Goal: Ask a question: Seek information or help from site administrators or community

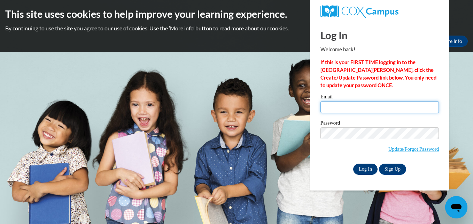
type input "shawnabrown705@gmail.com"
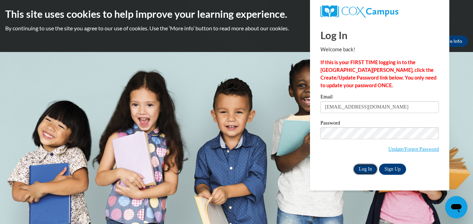
click at [369, 168] on input "Log In" at bounding box center [365, 168] width 24 height 11
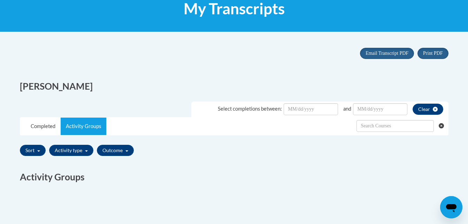
scroll to position [115, 0]
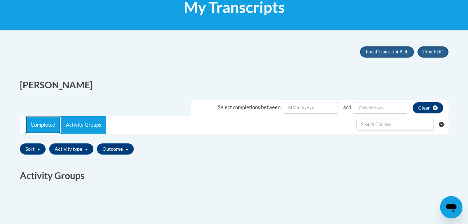
click at [53, 127] on link "Completed" at bounding box center [42, 124] width 35 height 17
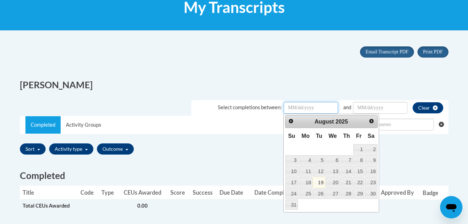
click at [321, 106] on input "Date Input" at bounding box center [310, 108] width 54 height 12
click at [319, 183] on link "19" at bounding box center [319, 182] width 12 height 10
type input "August/19/20252025"
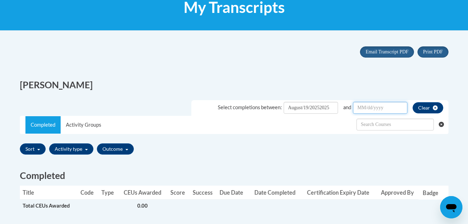
click at [380, 112] on input "Date Input" at bounding box center [380, 108] width 54 height 12
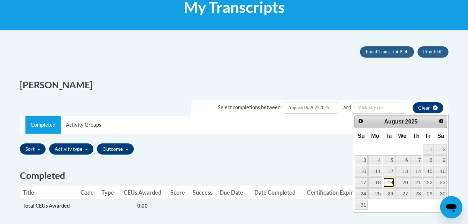
click at [386, 181] on link "19" at bounding box center [389, 182] width 12 height 10
type input "August/19/20252025"
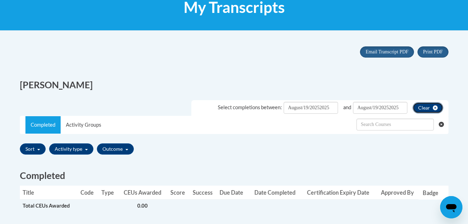
click at [428, 109] on button "Clear" at bounding box center [427, 107] width 31 height 11
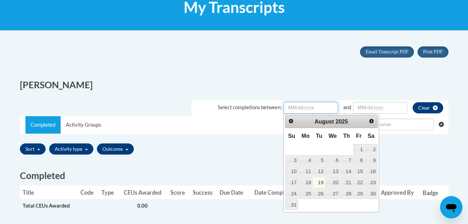
click at [313, 107] on input "Date Input" at bounding box center [310, 108] width 54 height 12
click at [319, 182] on link "19" at bounding box center [319, 182] width 12 height 10
type input "August/19/20252025"
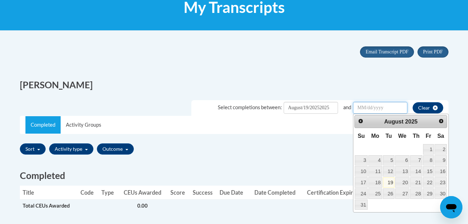
click at [375, 105] on input "Date Input" at bounding box center [380, 108] width 54 height 12
click at [389, 182] on link "19" at bounding box center [389, 182] width 12 height 10
type input "August/19/20252025"
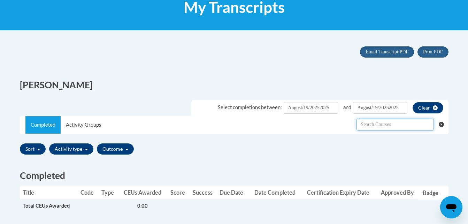
click at [369, 124] on input "text" at bounding box center [394, 124] width 77 height 12
type input ";"
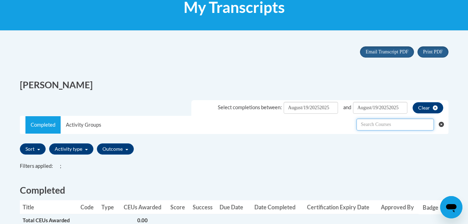
type input ";"
type input "l"
type input "early literacy"
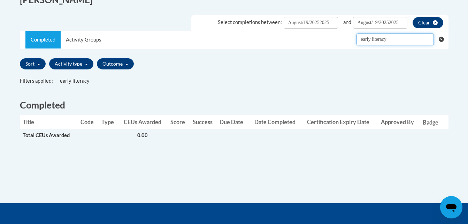
scroll to position [201, 0]
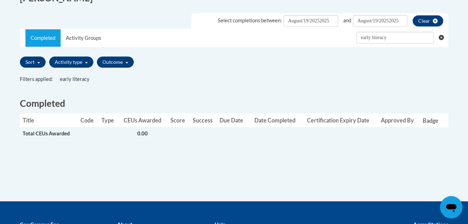
click at [279, 122] on th "Date Completed" at bounding box center [275, 120] width 52 height 14
click at [38, 36] on link "Completed" at bounding box center [42, 37] width 35 height 17
click at [87, 62] on button "Activity type" at bounding box center [71, 61] width 44 height 11
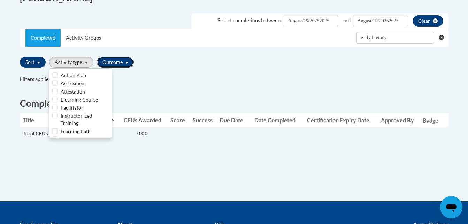
click at [127, 59] on button "Outcome" at bounding box center [115, 61] width 37 height 11
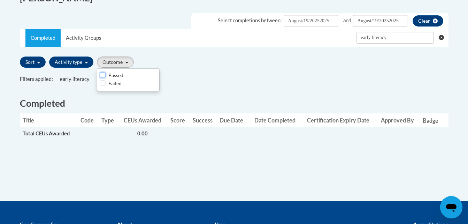
click at [103, 76] on input "Passed" at bounding box center [103, 75] width 6 height 6
checkbox input "true"
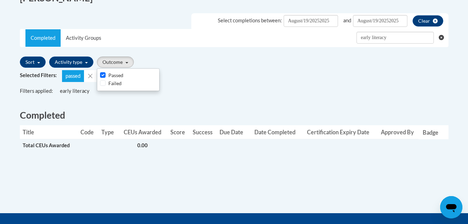
click at [363, 76] on div "Selected Filters: passed" at bounding box center [234, 76] width 428 height 12
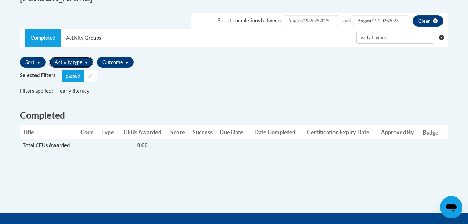
click at [87, 64] on button "Activity type" at bounding box center [71, 61] width 44 height 11
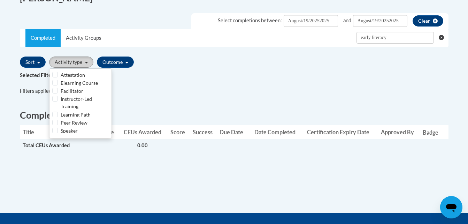
scroll to position [0, 0]
click at [58, 100] on div "Elearning Course" at bounding box center [80, 100] width 56 height 8
click at [55, 99] on input "Elearning Course" at bounding box center [55, 99] width 6 height 6
checkbox input "true"
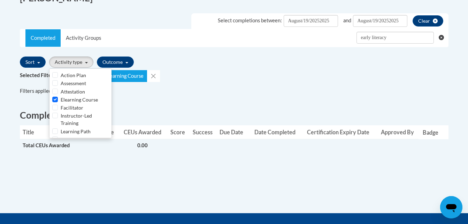
click at [222, 90] on div "Filters applied: All Credit Categories early literacy All Types All Outcomes" at bounding box center [234, 91] width 428 height 9
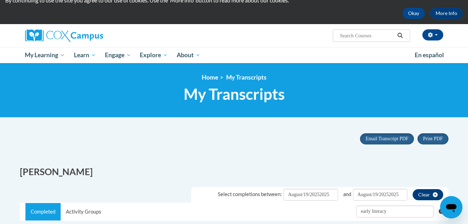
scroll to position [17, 0]
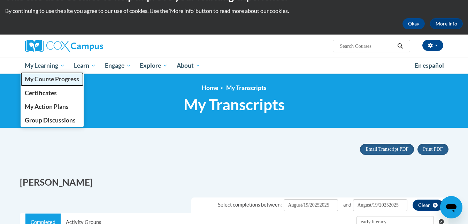
click at [56, 83] on link "My Course Progress" at bounding box center [52, 79] width 63 height 14
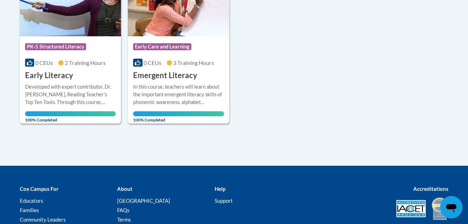
scroll to position [225, 0]
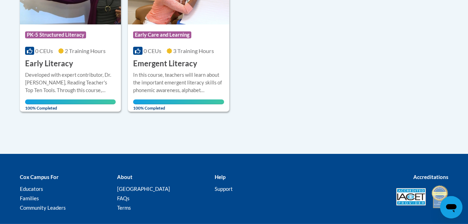
click at [452, 205] on icon "Open messaging window" at bounding box center [451, 208] width 10 height 8
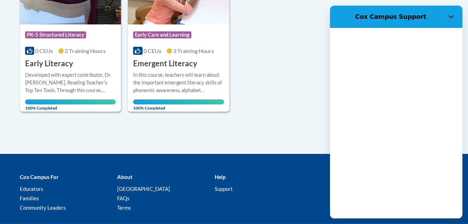
scroll to position [0, 0]
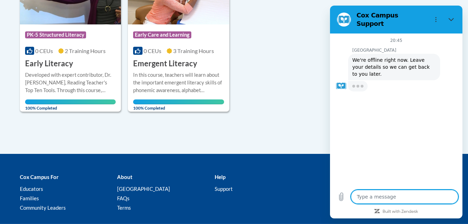
type textarea "x"
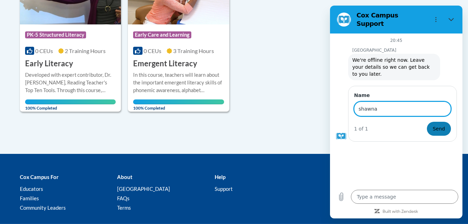
type input "[PERSON_NAME]"
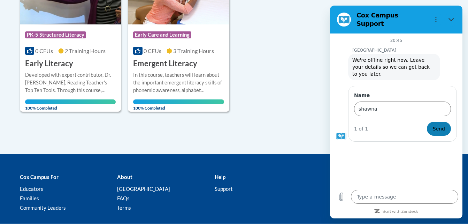
click at [447, 122] on button "Send" at bounding box center [439, 129] width 24 height 14
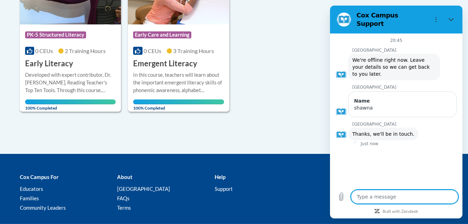
type textarea "x"
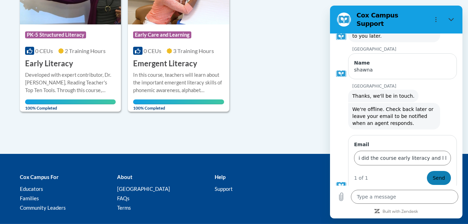
click at [434, 173] on span "Send" at bounding box center [439, 177] width 12 height 8
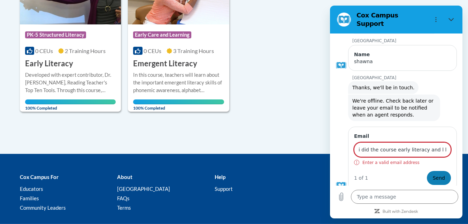
click at [433, 173] on span "Send" at bounding box center [439, 177] width 12 height 8
type input "i"
type input "b"
type input "sh"
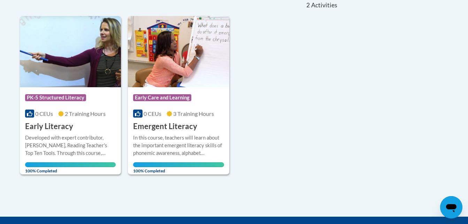
click at [449, 206] on icon "Open messaging window" at bounding box center [451, 208] width 10 height 8
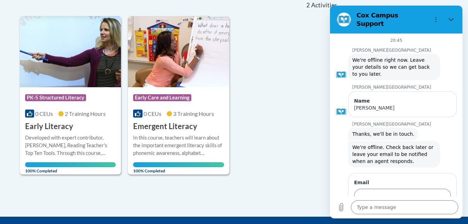
scroll to position [28, 0]
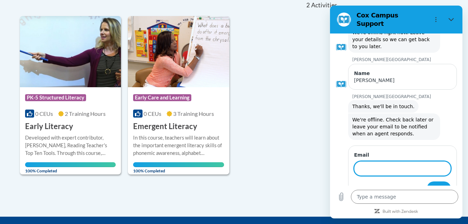
click at [383, 162] on input "Email" at bounding box center [402, 168] width 97 height 15
type input "[EMAIL_ADDRESS][DOMAIN_NAME]"
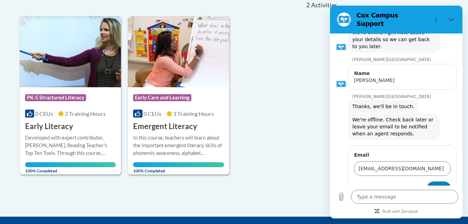
click at [433, 184] on span "Send" at bounding box center [439, 188] width 12 height 8
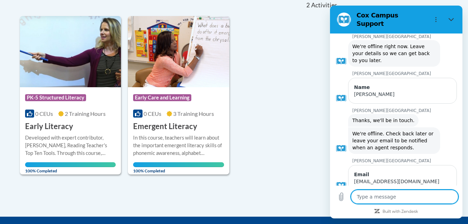
type textarea "x"
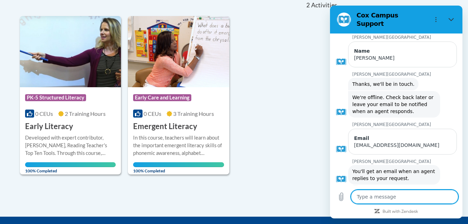
scroll to position [51, 0]
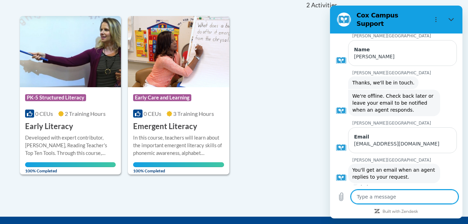
click at [378, 196] on textarea at bounding box center [404, 196] width 107 height 14
type textarea "i"
type textarea "x"
type textarea "i"
type textarea "x"
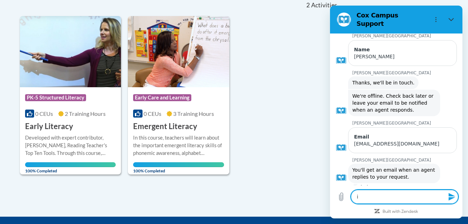
type textarea "i d"
type textarea "x"
type textarea "i di"
type textarea "x"
type textarea "i did"
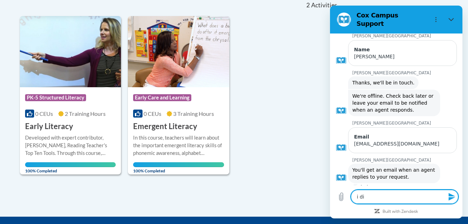
type textarea "x"
type textarea "i did"
type textarea "x"
type textarea "i did t"
type textarea "x"
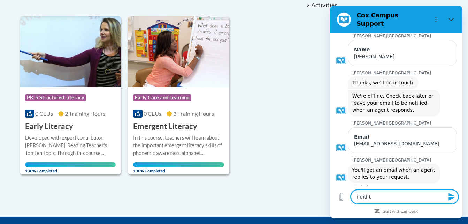
type textarea "i did th"
type textarea "x"
type textarea "i did the"
type textarea "x"
type textarea "i did the"
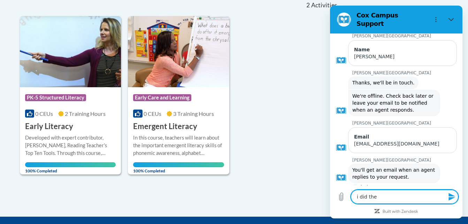
type textarea "x"
type textarea "i did the c"
type textarea "x"
type textarea "i did the co"
type textarea "x"
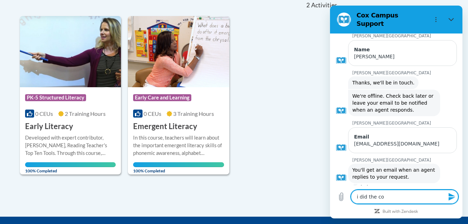
type textarea "i did the cou"
type textarea "x"
type textarea "i did the cour"
type textarea "x"
type textarea "i did the cours"
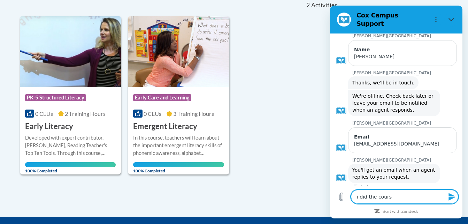
type textarea "x"
type textarea "i did the course"
type textarea "x"
type textarea "i did the course"
type textarea "x"
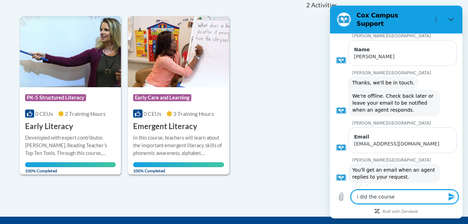
type textarea "i did the course e"
type textarea "x"
type textarea "i did the course ea"
type textarea "x"
type textarea "i did the course ear"
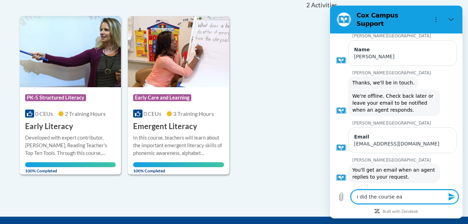
type textarea "x"
type textarea "i did the course [PERSON_NAME]"
type textarea "x"
type textarea "i did the course early"
type textarea "x"
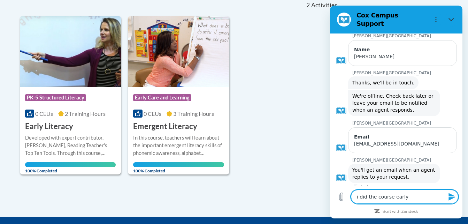
type textarea "i did the course early"
type textarea "x"
type textarea "i did the course early l"
type textarea "x"
type textarea "i did the course early li"
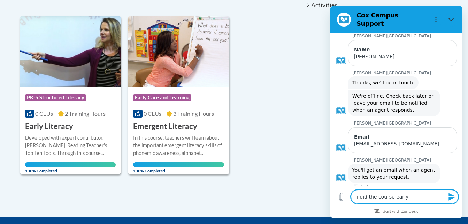
type textarea "x"
type textarea "i did the course early lit"
type textarea "x"
type textarea "i did the course early lite"
type textarea "x"
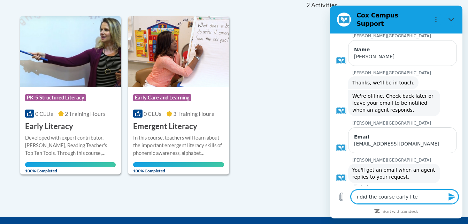
type textarea "i did the course early liter"
type textarea "x"
type textarea "i did the course early litera"
type textarea "x"
type textarea "i did the course early literac"
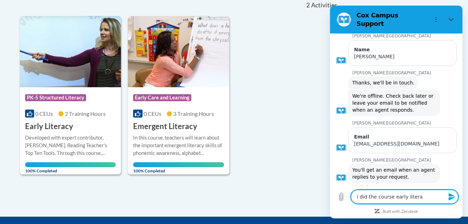
type textarea "x"
type textarea "i did the course early literacy"
type textarea "x"
type textarea "i did the course early literacy"
type textarea "x"
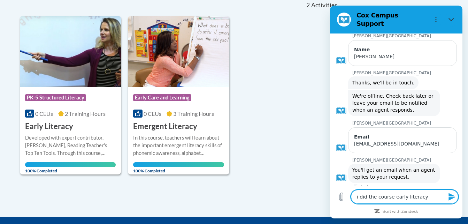
type textarea "i did the course early literacy a"
type textarea "x"
type textarea "i did the course early literacy an"
type textarea "x"
type textarea "i did the course early literacy and"
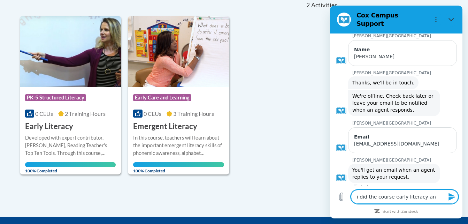
type textarea "x"
type textarea "i did the course early literacy and"
type textarea "x"
type textarea "i did the course early literacy and e"
type textarea "x"
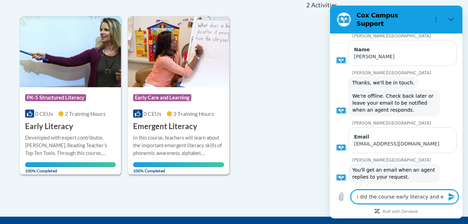
type textarea "i did the course early literacy and ea"
type textarea "x"
type textarea "i did the course early literacy and ear"
type textarea "x"
type textarea "i did the course early literacy and [PERSON_NAME]"
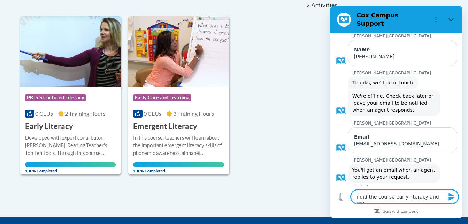
type textarea "x"
type textarea "i did the course early literacy and early"
type textarea "x"
type textarea "i did the course early literacy and early"
type textarea "x"
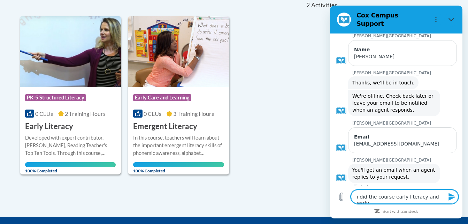
type textarea "i did the course early literacy and early c"
type textarea "x"
type textarea "i did the course early literacy and early ca"
type textarea "x"
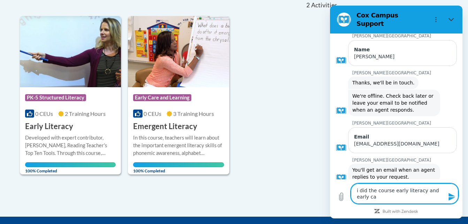
type textarea "i did the course early literacy and early car"
type textarea "x"
type textarea "i did the course early literacy and early care"
type textarea "x"
type textarea "i did the course early literacy and early care"
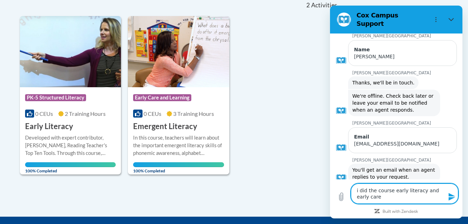
type textarea "x"
type textarea "i did the course early literacy and early care"
type textarea "x"
type textarea "i did the course early literacy and early car"
type textarea "x"
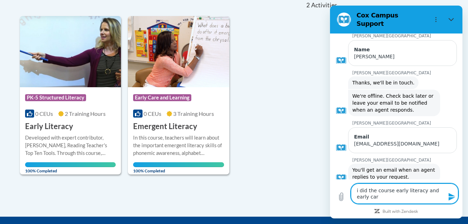
type textarea "i did the course early literacy and early ca"
type textarea "x"
type textarea "i did the course early literacy and early c"
type textarea "x"
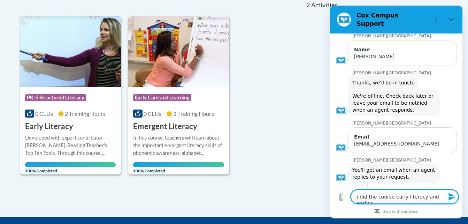
type textarea "i did the course early literacy and early"
type textarea "x"
type textarea "i did the course early literacy and early"
type textarea "x"
type textarea "i did the course early literacy and [PERSON_NAME]"
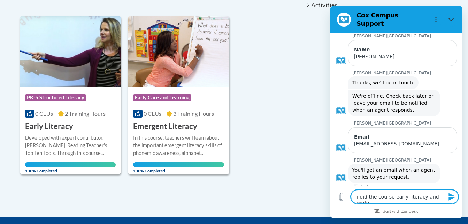
type textarea "x"
type textarea "i did the course early literacy and ear"
type textarea "x"
type textarea "i did the course early literacy and ea"
type textarea "x"
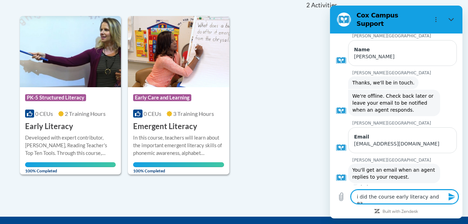
type textarea "i did the course early literacy and e"
type textarea "x"
type textarea "i did the course early literacy and"
type textarea "x"
type textarea "i did the course early literacy and e"
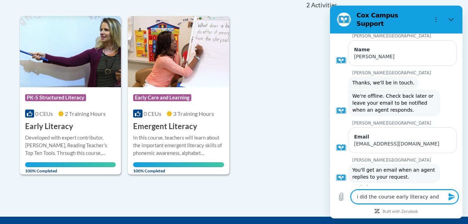
type textarea "x"
type textarea "i did the course early literacy and em"
type textarea "x"
type textarea "i did the course early literacy and eme"
type textarea "x"
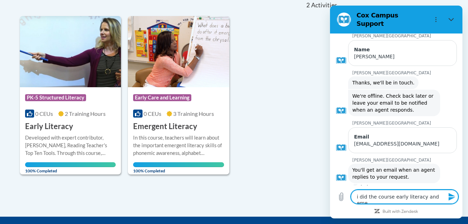
type textarea "i did the course early literacy and emer"
type textarea "x"
type textarea "i did the course early literacy and emerg"
type textarea "x"
type textarea "i did the course early literacy and emerge"
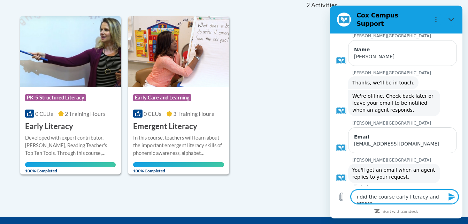
type textarea "x"
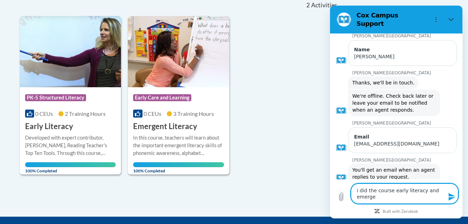
type textarea "i did the course early literacy and emergen"
type textarea "x"
type textarea "i did the course early literacy and emergent"
type textarea "x"
type textarea "i did the course early literacy and emergent"
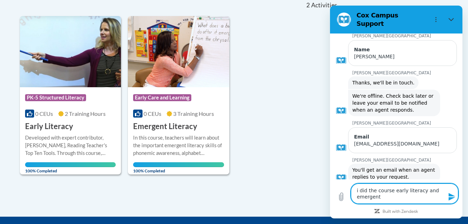
type textarea "x"
type textarea "i did the course early literacy and emergent l"
type textarea "x"
type textarea "i did the course early literacy and emergent li"
type textarea "x"
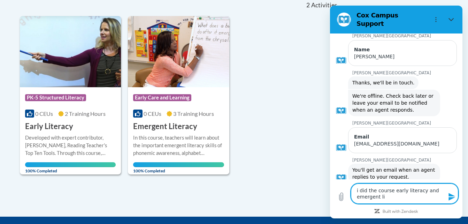
type textarea "i did the course early literacy and emergent lit"
type textarea "x"
type textarea "i did the course early literacy and emergent lite"
type textarea "x"
type textarea "i did the course early literacy and emergent liter"
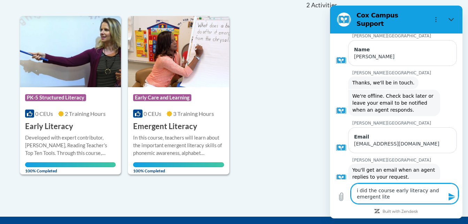
type textarea "x"
type textarea "i did the course early literacy and emergent litera"
type textarea "x"
type textarea "i did the course early literacy and emergent literac"
type textarea "x"
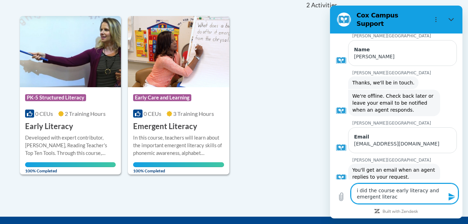
type textarea "i did the course early literacy and emergent literacy"
type textarea "x"
type textarea "i did the course early literacy and emergent literacy"
type textarea "x"
type textarea "i did the course early literacy and emergent literacy a"
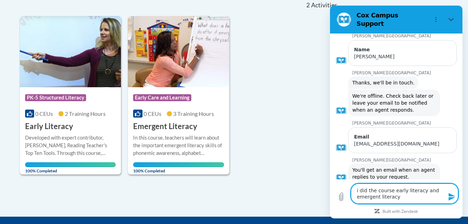
type textarea "x"
type textarea "i did the course early literacy and emergent literacy ar"
type textarea "x"
type textarea "i did the course early literacy and emergent literacy are"
type textarea "x"
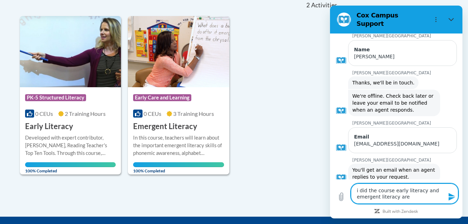
type textarea "i did the course early literacy and emergent literacy are"
type textarea "x"
type textarea "i did the course early literacy and emergent literacy are t"
type textarea "x"
type textarea "i did the course early literacy and emergent literacy are th"
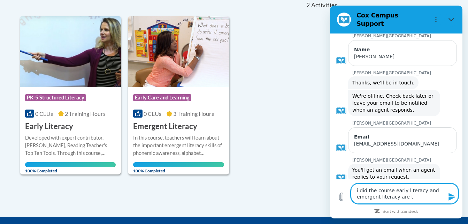
type textarea "x"
type textarea "i did the course early literacy and emergent literacy are tho"
type textarea "x"
type textarea "i did the course early literacy and emergent literacy are [PERSON_NAME]"
type textarea "x"
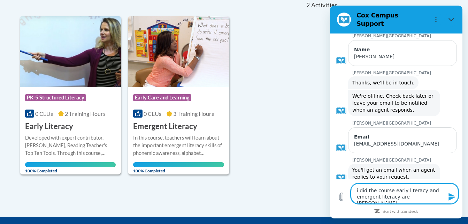
type textarea "i did the course early literacy and emergent literacy are those"
type textarea "x"
type textarea "i did the course early literacy and emergent literacy are those"
type textarea "x"
type textarea "i did the course early literacy and emergent literacy are those c"
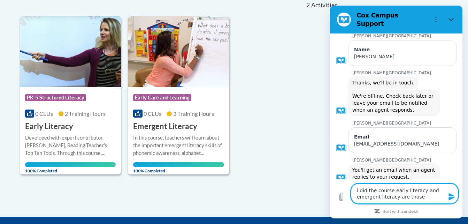
type textarea "x"
type textarea "i did the course early literacy and emergent literacy are those co"
type textarea "x"
type textarea "i did the course early literacy and emergent literacy are those cou"
type textarea "x"
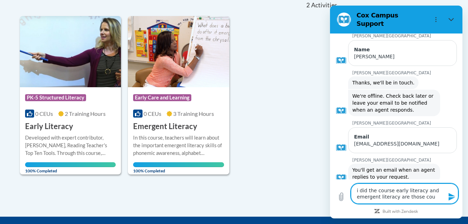
type textarea "i did the course early literacy and emergent literacy are those cour"
type textarea "x"
type textarea "i did the course early literacy and emergent literacy are those cours"
type textarea "x"
type textarea "i did the course early literacy and emergent literacy are those course"
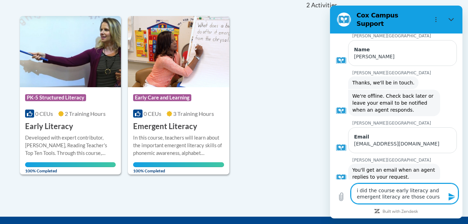
type textarea "x"
type textarea "i did the course early literacy and emergent literacy are those course"
type textarea "x"
type textarea "i did the course early literacy and emergent literacy are those course a"
type textarea "x"
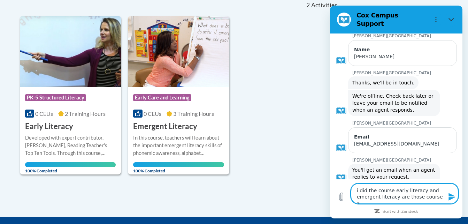
type textarea "i did the course early literacy and emergent literacy are those course aw"
type textarea "x"
type textarea "i did the course early literacy and emergent literacy are those course awa"
type textarea "x"
type textarea "i did the course early literacy and emergent literacy are those course awar"
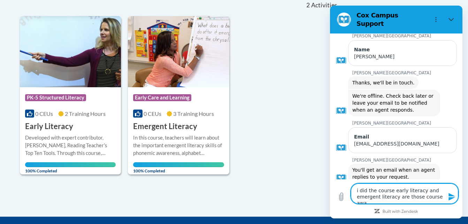
type textarea "x"
type textarea "i did the course early literacy and emergent literacy are those course award"
type textarea "x"
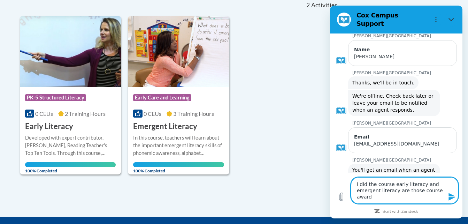
type textarea "i did the course early literacy and emergent literacy are those course award"
type textarea "x"
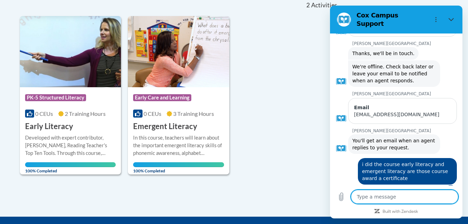
scroll to position [82, 0]
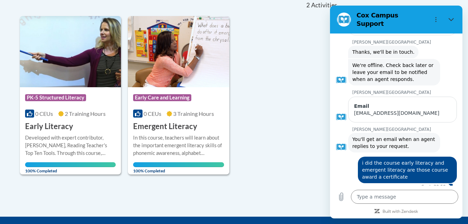
click at [311, 53] on div "Course Category: PK-5 Structured Literacy 0 CEUs 2 Training Hours COURSE Early …" at bounding box center [179, 95] width 319 height 158
